Goal: Information Seeking & Learning: Learn about a topic

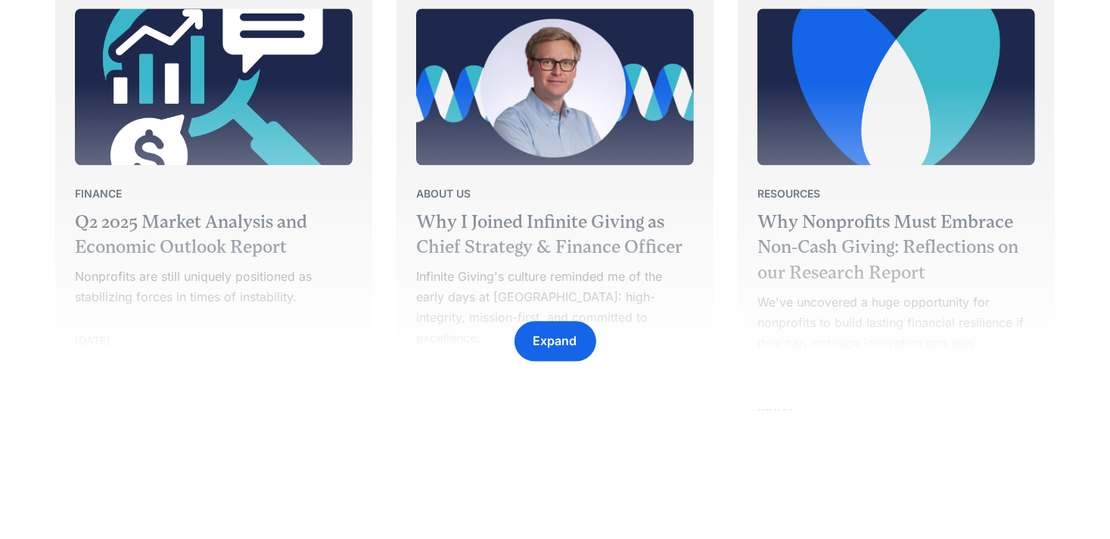
scroll to position [2513, 0]
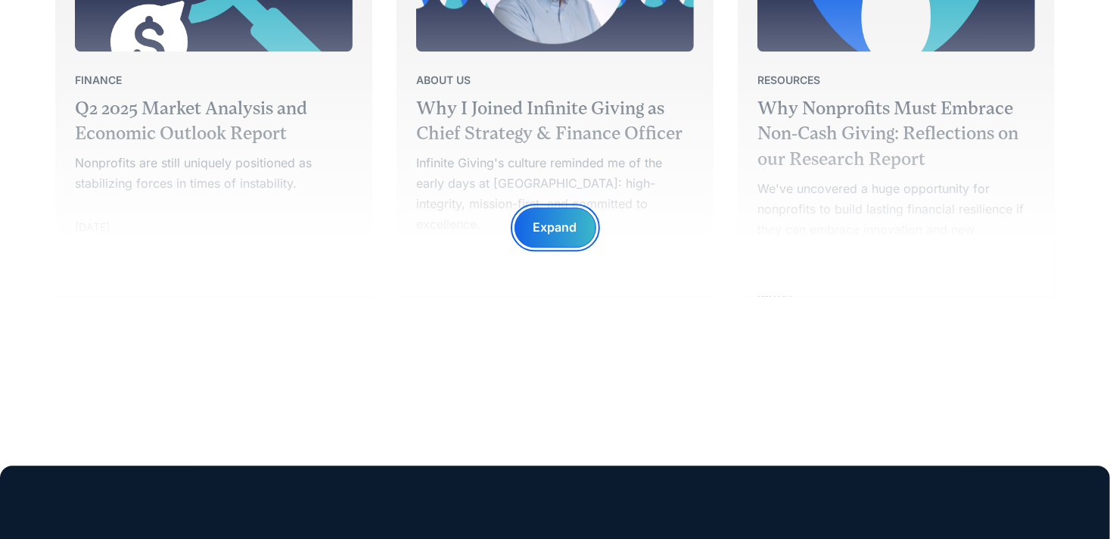
click at [570, 231] on div "Expand" at bounding box center [556, 227] width 44 height 20
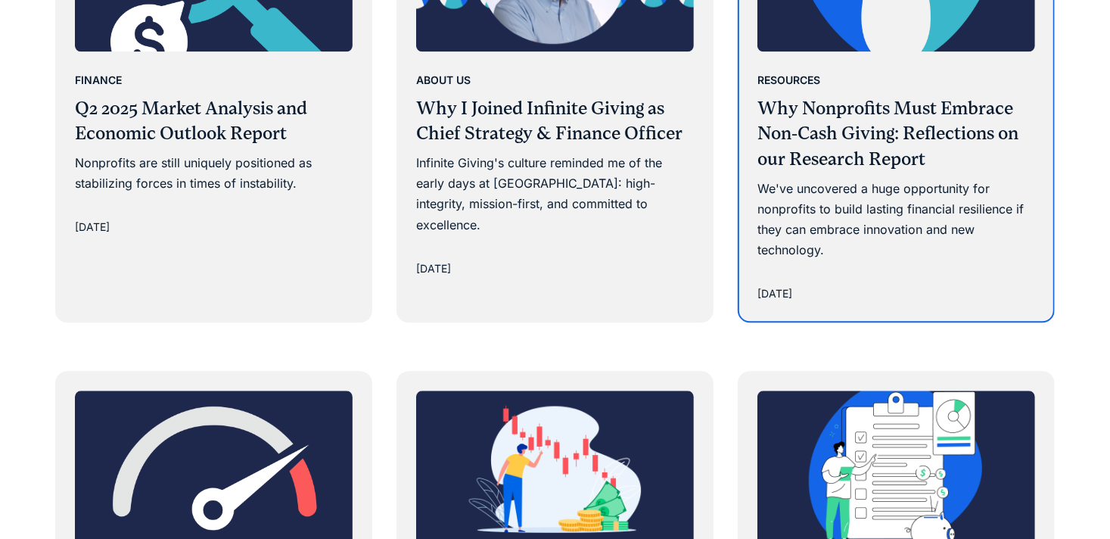
click at [925, 171] on div "Resources Why Nonprofits Must Embrace Non-Cash Giving: Reflections on our Resea…" at bounding box center [897, 166] width 278 height 192
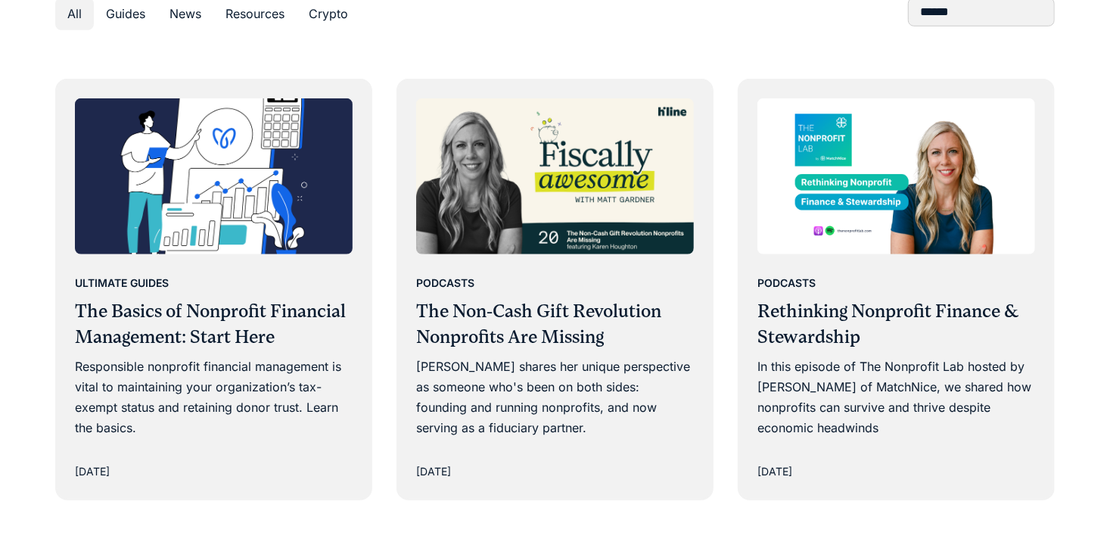
scroll to position [976, 0]
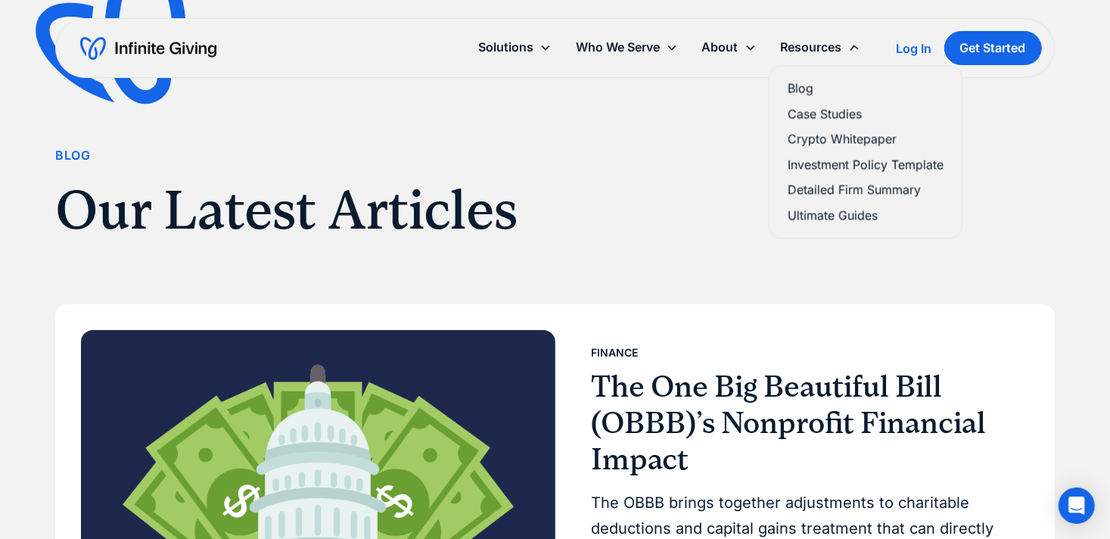
click at [805, 51] on div "Resources" at bounding box center [811, 47] width 61 height 20
click at [805, 111] on link "Case Studies" at bounding box center [866, 112] width 156 height 20
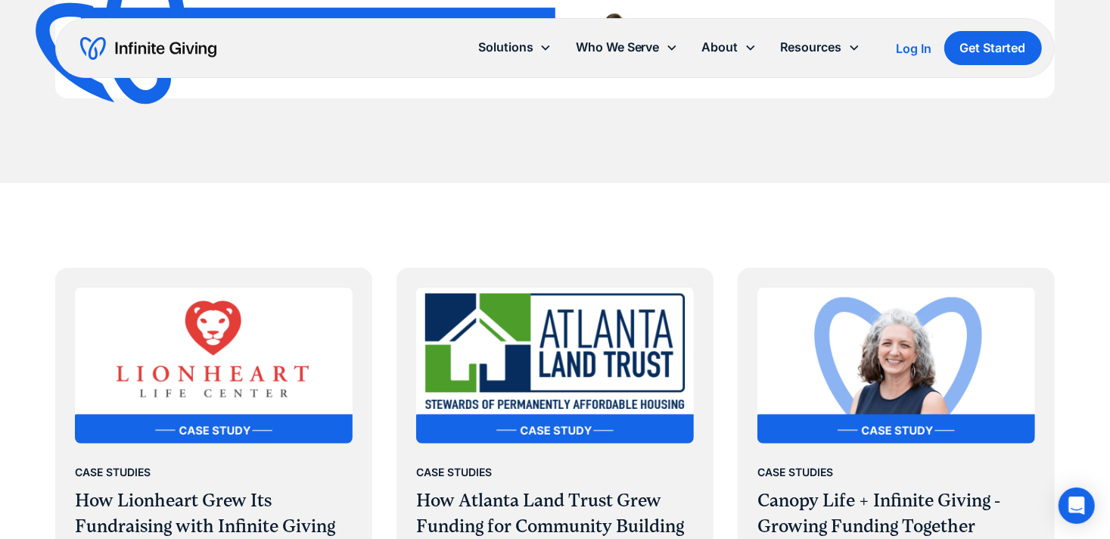
scroll to position [655, 0]
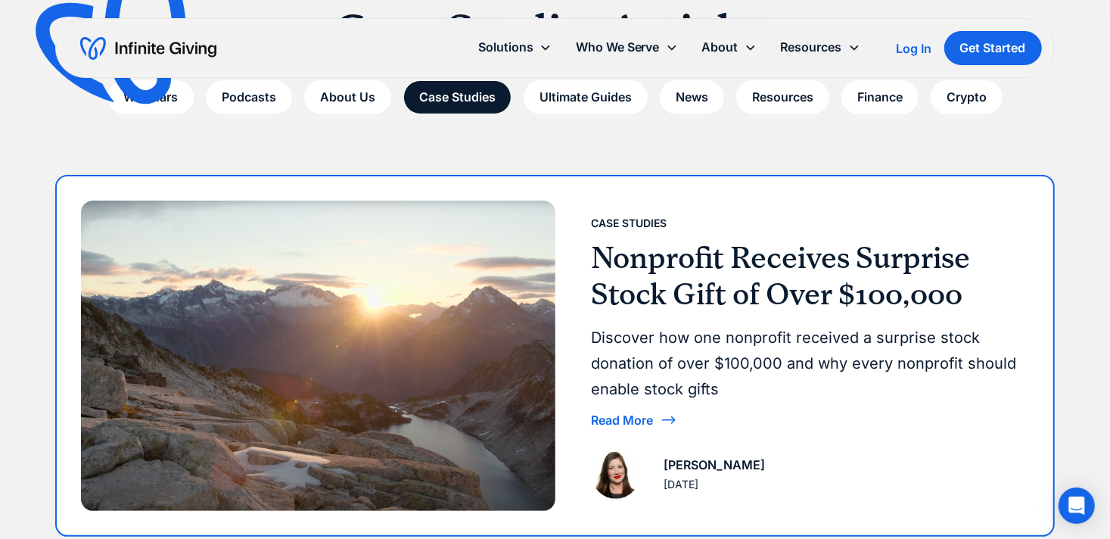
scroll to position [188, 0]
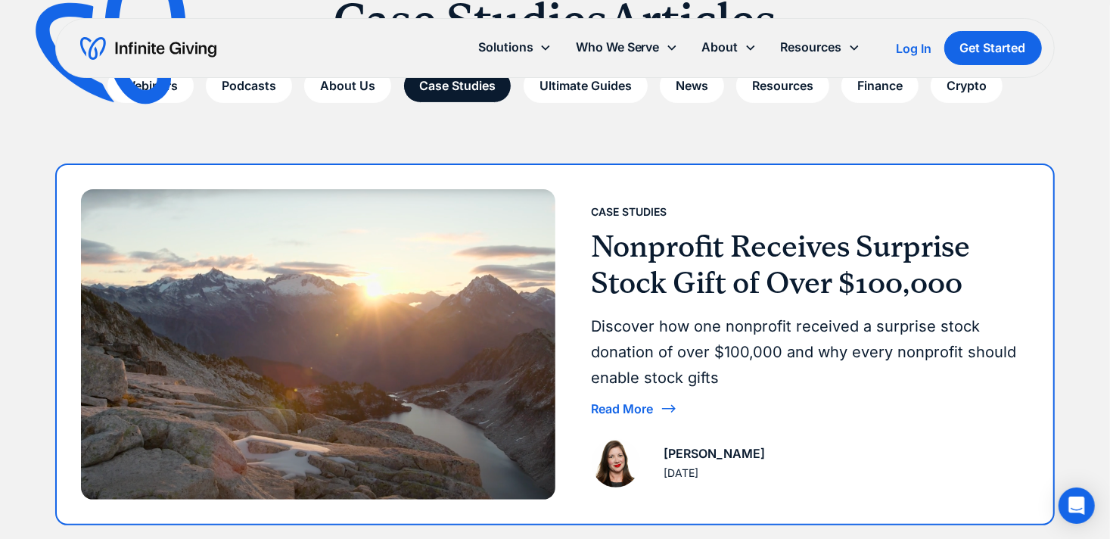
click at [444, 303] on img at bounding box center [318, 344] width 474 height 310
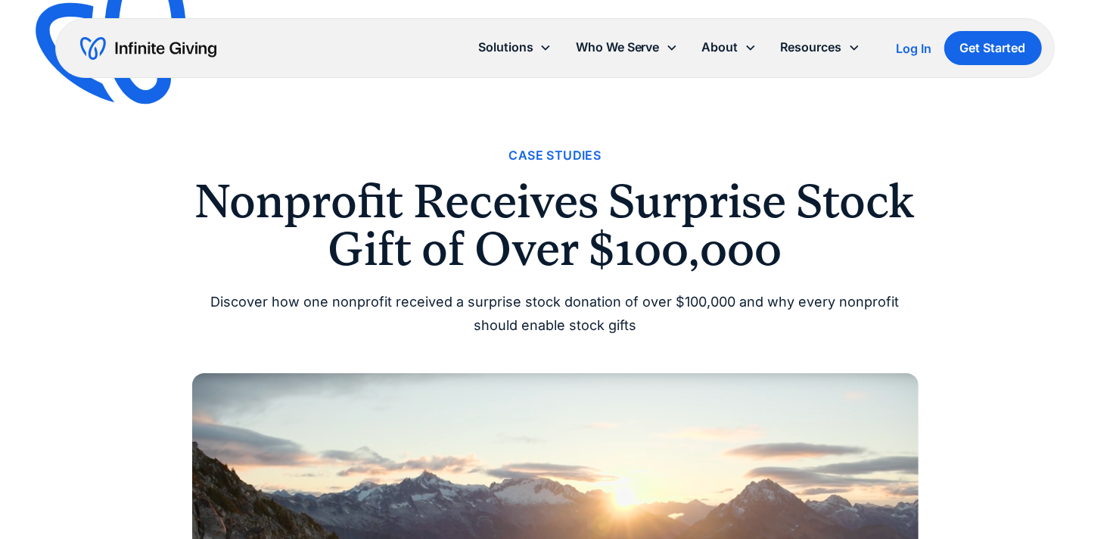
click at [706, 291] on div "Discover how one nonprofit received a surprise stock donation of over $100,000 …" at bounding box center [555, 314] width 727 height 46
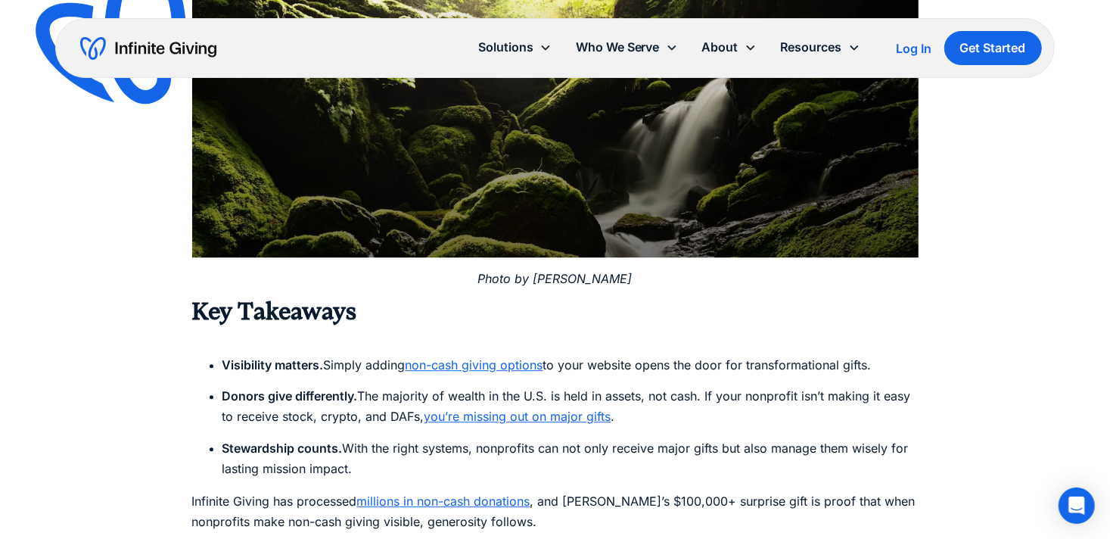
scroll to position [2932, 0]
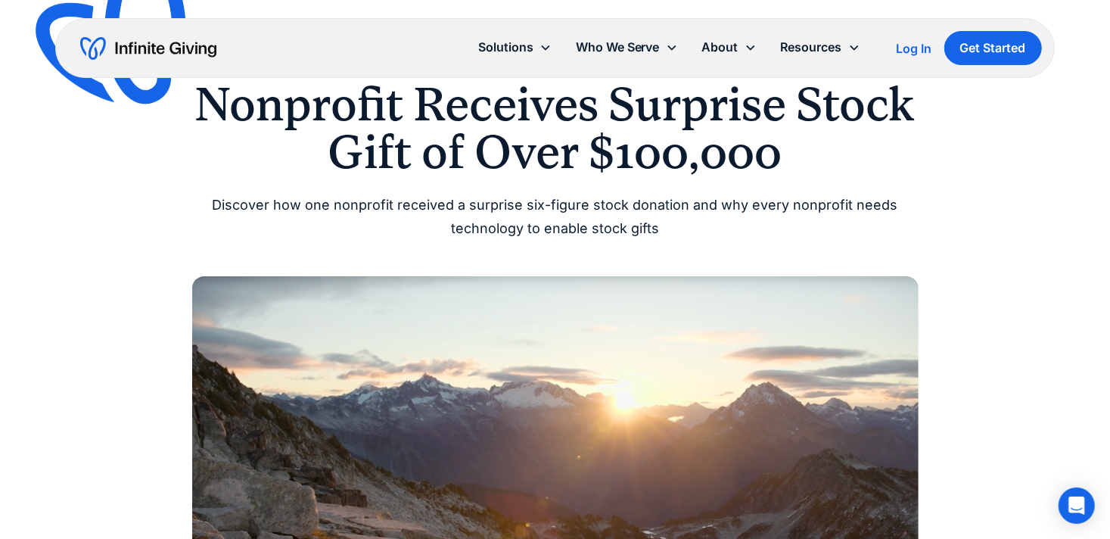
scroll to position [120, 0]
